Goal: Find contact information: Find contact information

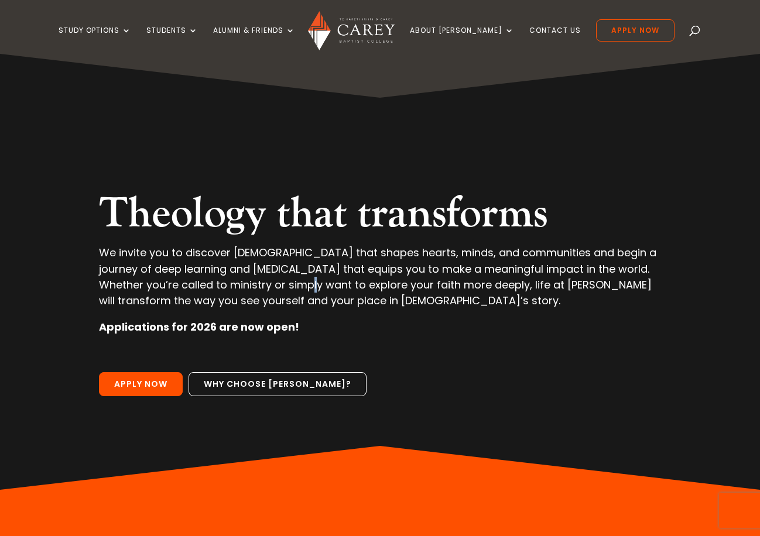
drag, startPoint x: 358, startPoint y: 295, endPoint x: 291, endPoint y: 288, distance: 66.4
click at [303, 291] on p "We invite you to discover [DEMOGRAPHIC_DATA] that shapes hearts, minds, and com…" at bounding box center [380, 282] width 562 height 74
drag, startPoint x: 272, startPoint y: 284, endPoint x: 250, endPoint y: 284, distance: 21.1
drag, startPoint x: 250, startPoint y: 284, endPoint x: 218, endPoint y: 276, distance: 33.1
click at [219, 278] on p "We invite you to discover theology that shapes hearts, minds, and communities a…" at bounding box center [380, 282] width 562 height 74
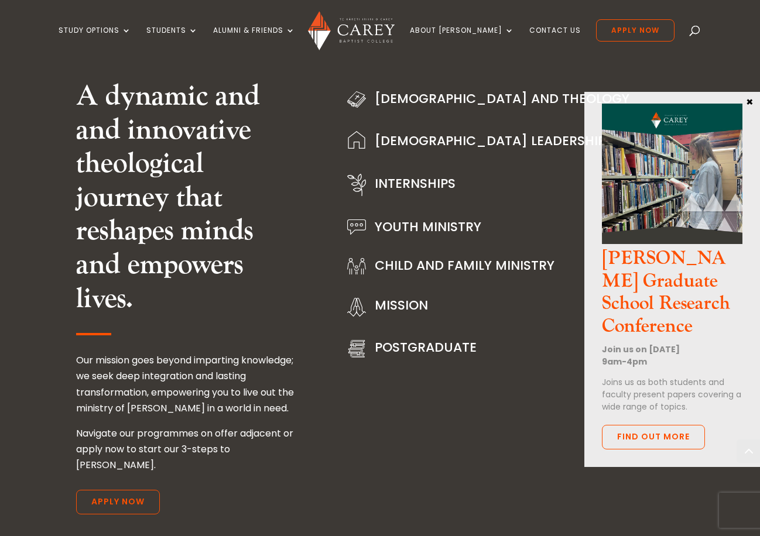
scroll to position [1404, 0]
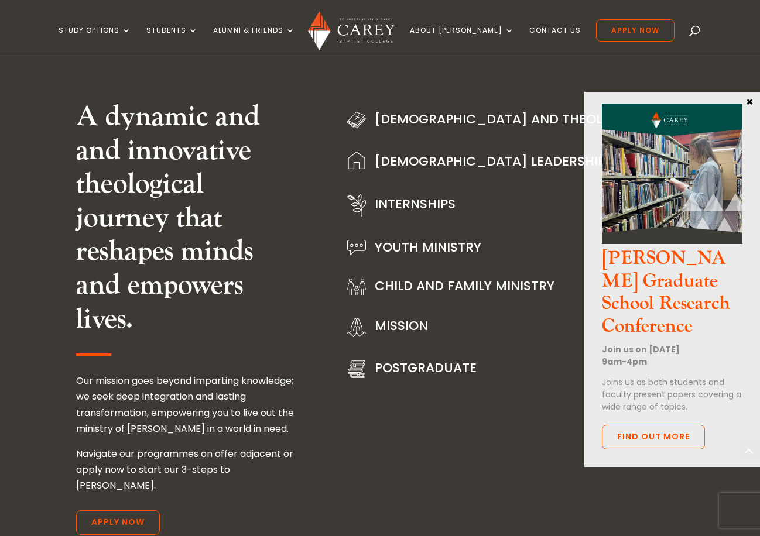
drag, startPoint x: 753, startPoint y: 98, endPoint x: 754, endPoint y: 111, distance: 12.3
click at [752, 99] on button "×" at bounding box center [750, 101] width 12 height 11
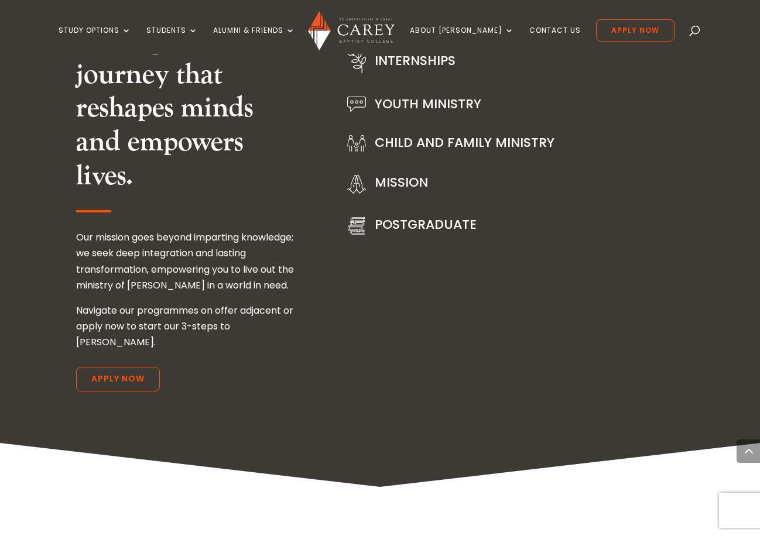
drag, startPoint x: 768, startPoint y: 239, endPoint x: 767, endPoint y: 260, distance: 20.5
click at [759, 259] on html "Study Options Certificate in Christian Leadership (Micro-credential) Intermissi…" at bounding box center [380, 317] width 760 height 3731
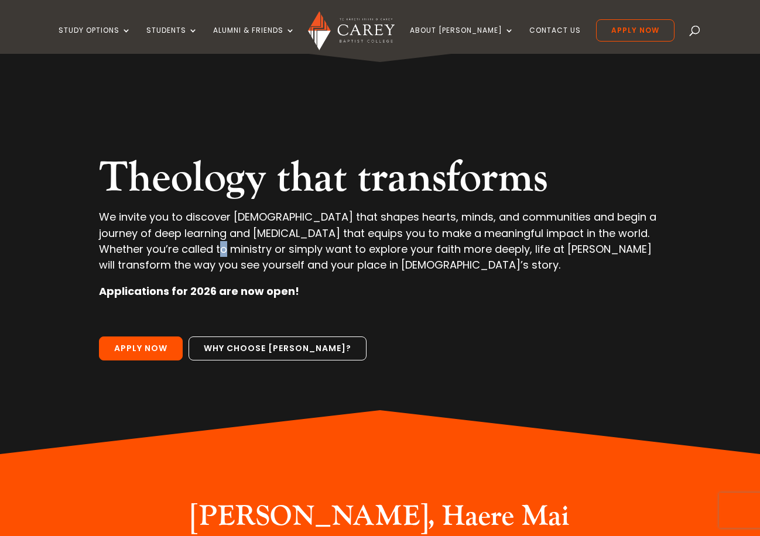
scroll to position [0, 0]
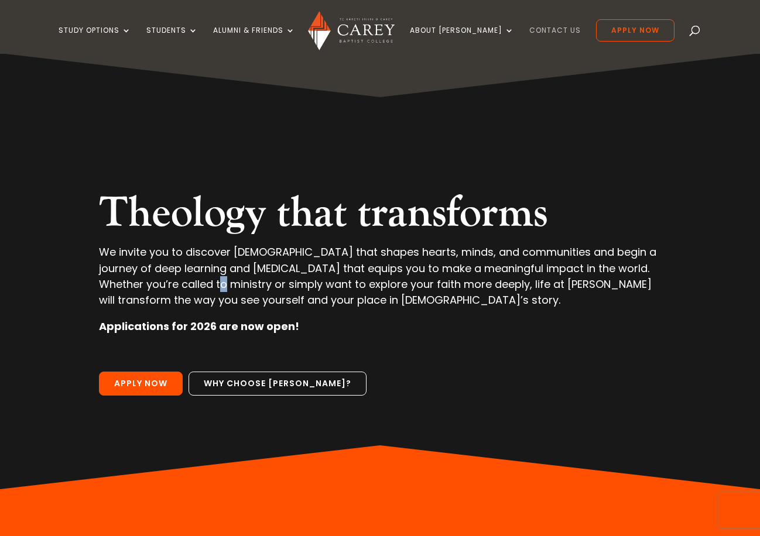
click at [548, 28] on link "Contact Us" at bounding box center [554, 40] width 51 height 28
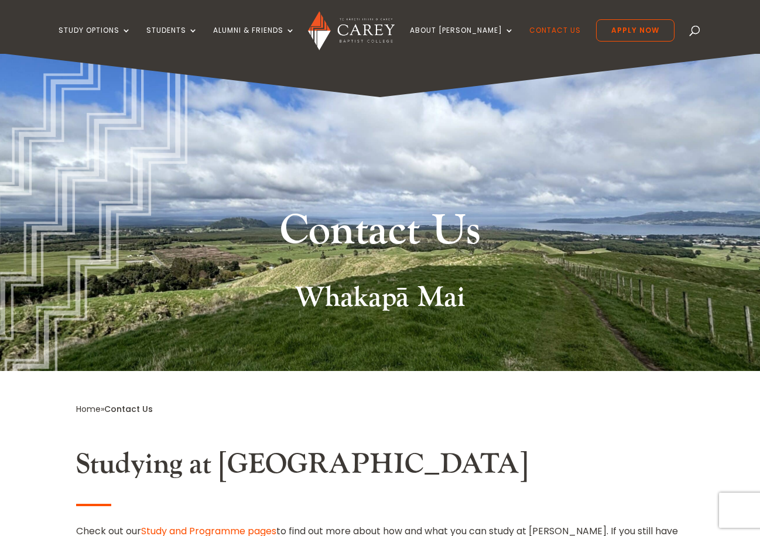
scroll to position [293, 0]
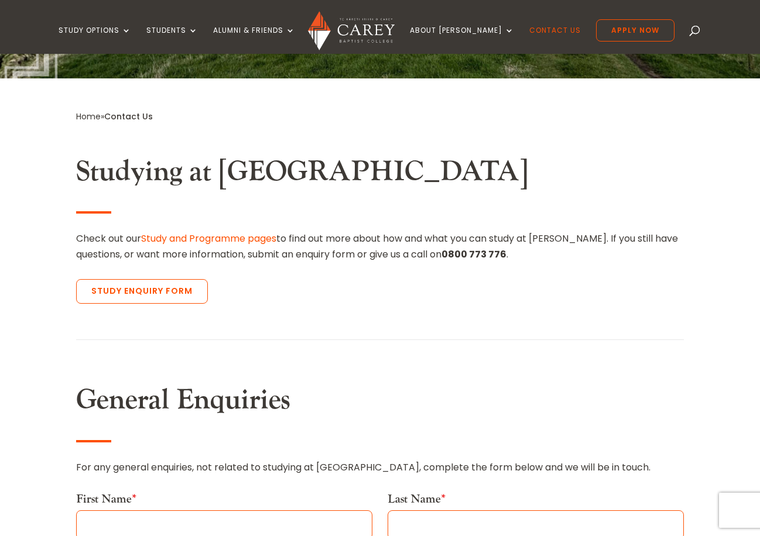
drag, startPoint x: 454, startPoint y: 259, endPoint x: 441, endPoint y: 257, distance: 13.0
drag, startPoint x: 441, startPoint y: 257, endPoint x: 374, endPoint y: 252, distance: 67.5
click at [387, 252] on p "Check out our Study and Programme pages to find out more about how and what you…" at bounding box center [379, 247] width 607 height 32
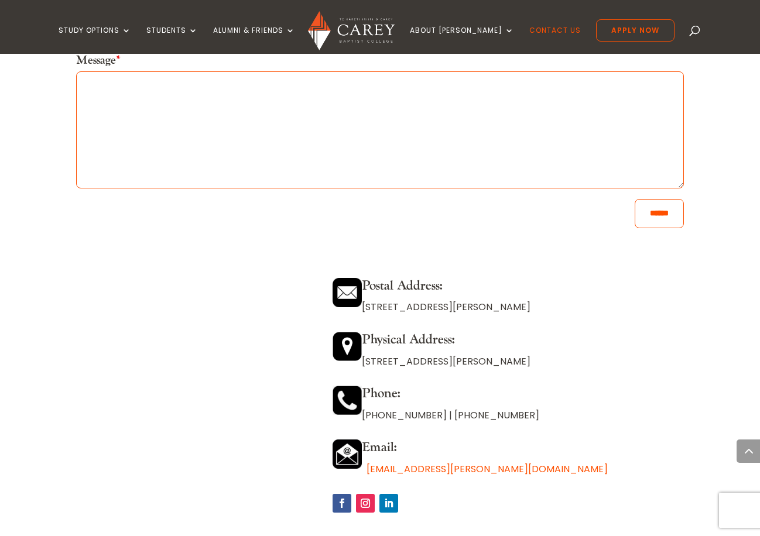
scroll to position [936, 0]
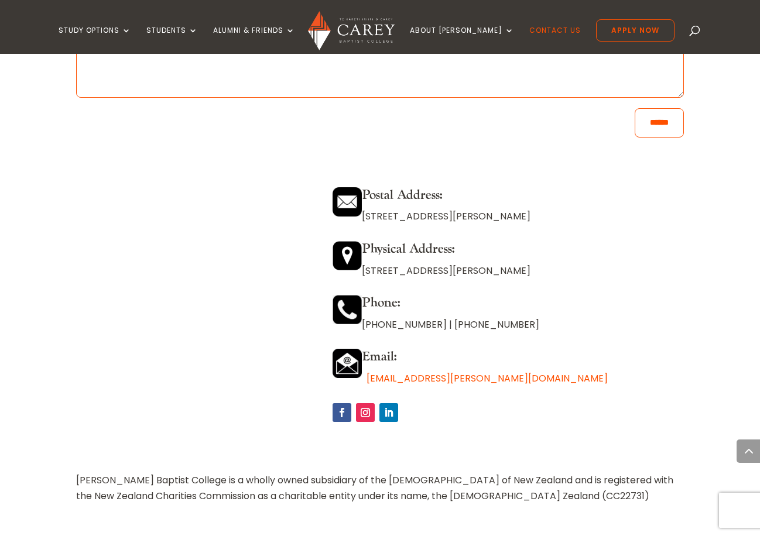
drag, startPoint x: 715, startPoint y: 301, endPoint x: 693, endPoint y: 277, distance: 31.9
drag, startPoint x: 701, startPoint y: 304, endPoint x: 658, endPoint y: 359, distance: 69.6
click at [658, 359] on h4 "Email:" at bounding box center [507, 359] width 351 height 21
drag, startPoint x: 657, startPoint y: 333, endPoint x: 651, endPoint y: 336, distance: 6.8
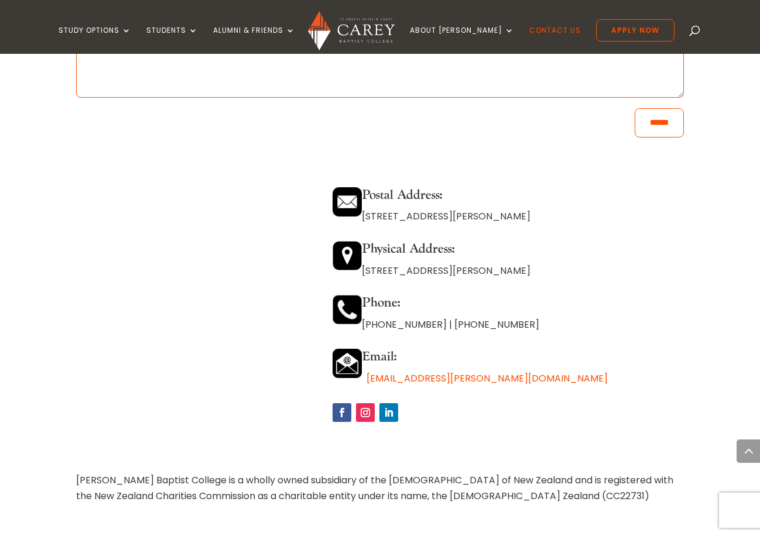
drag, startPoint x: 651, startPoint y: 336, endPoint x: 622, endPoint y: 341, distance: 29.6
click at [622, 341] on div "Postal Address: [STREET_ADDRESS][PERSON_NAME] Physical Address: [STREET_ADDRESS…" at bounding box center [507, 300] width 351 height 253
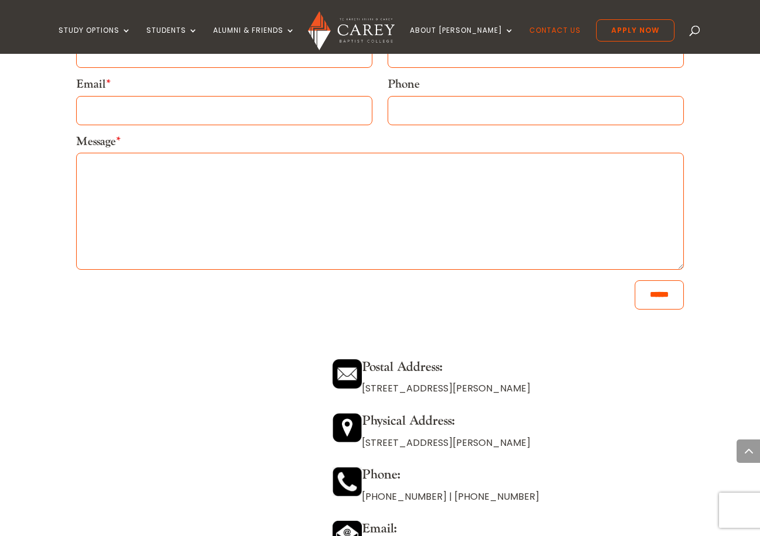
scroll to position [761, 0]
